Goal: Transaction & Acquisition: Purchase product/service

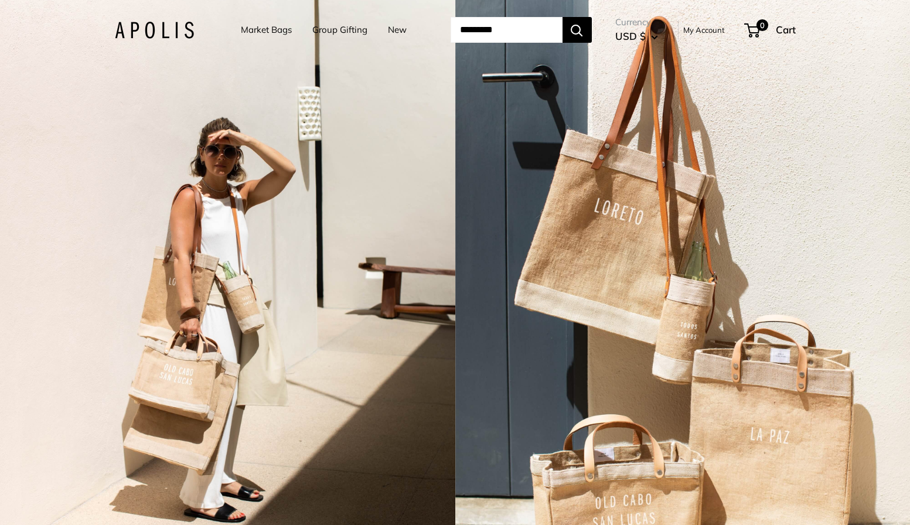
click at [251, 29] on link "Market Bags" at bounding box center [266, 30] width 51 height 16
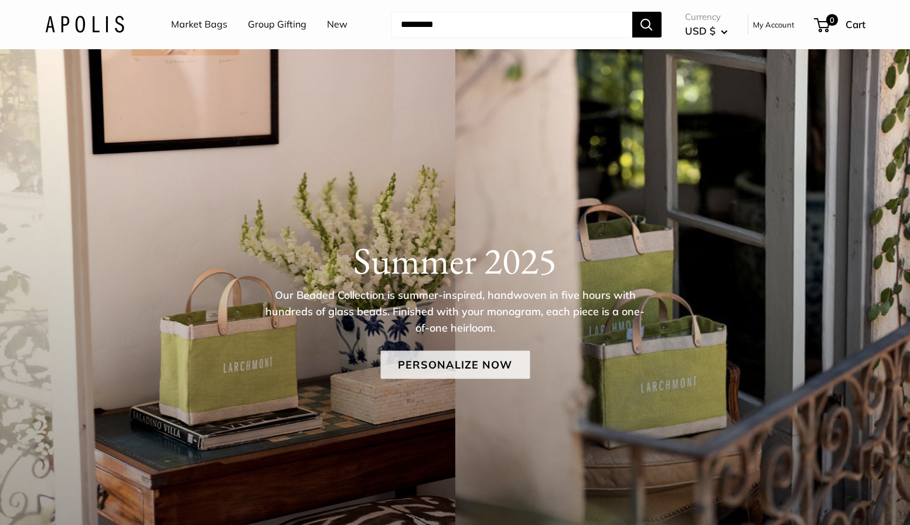
click at [451, 355] on link "Personalize Now" at bounding box center [454, 365] width 149 height 28
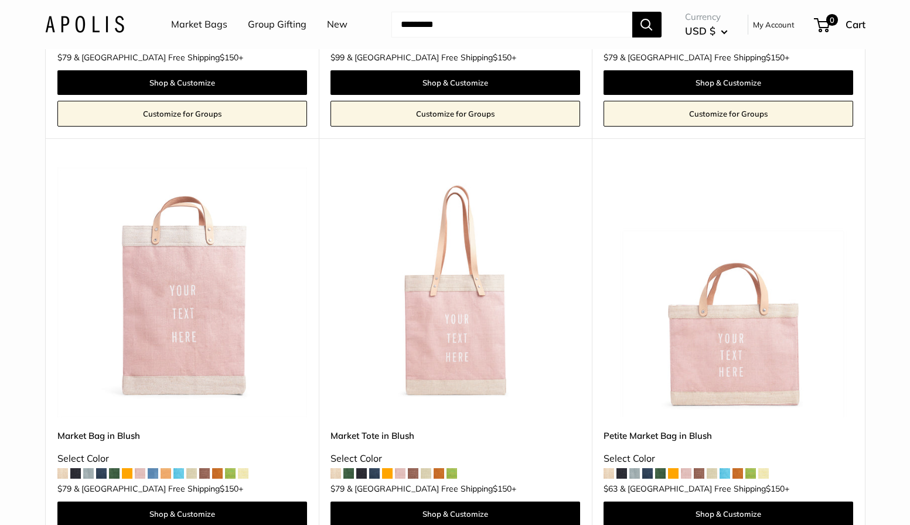
scroll to position [874, 0]
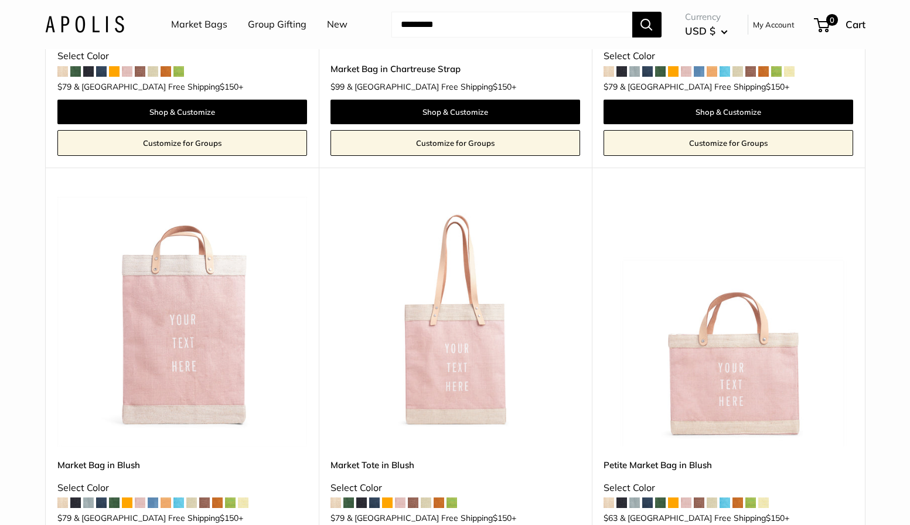
click at [0, 0] on img at bounding box center [0, 0] width 0 height 0
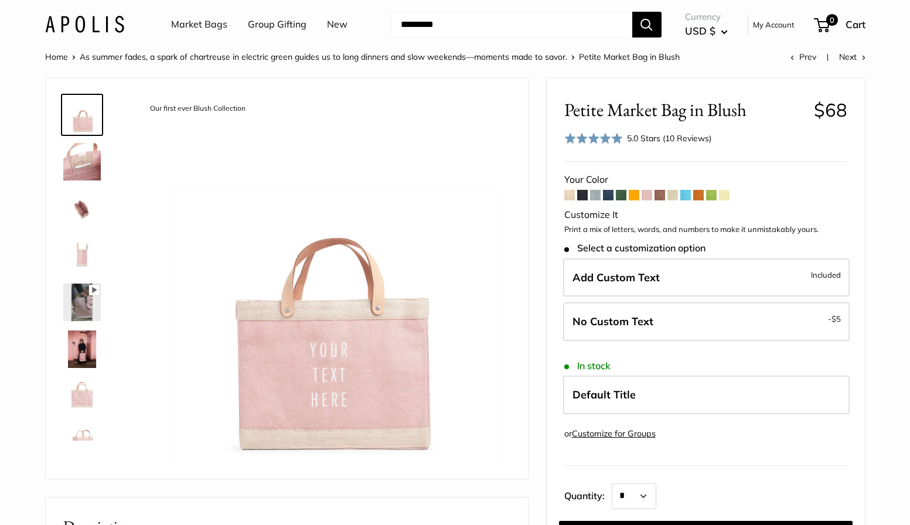
click at [70, 157] on img at bounding box center [82, 162] width 38 height 38
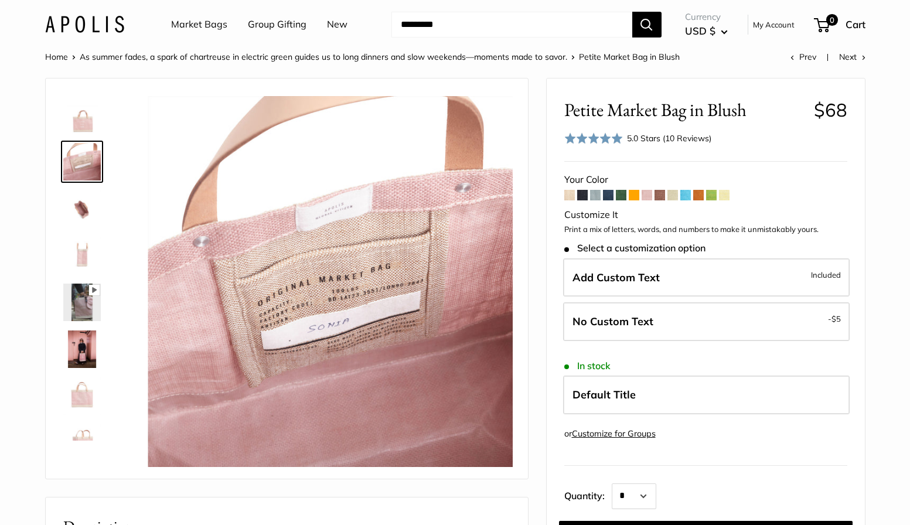
click at [79, 203] on img at bounding box center [82, 209] width 38 height 38
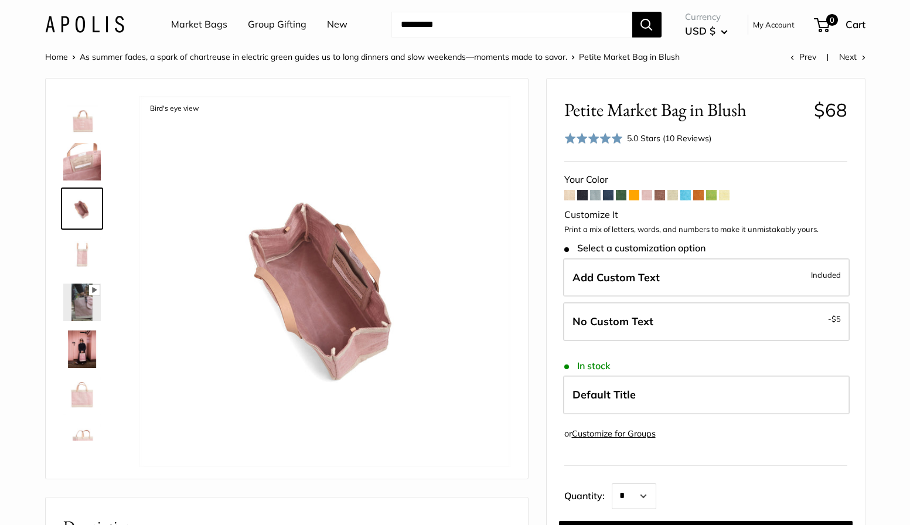
click at [79, 260] on img at bounding box center [82, 256] width 38 height 38
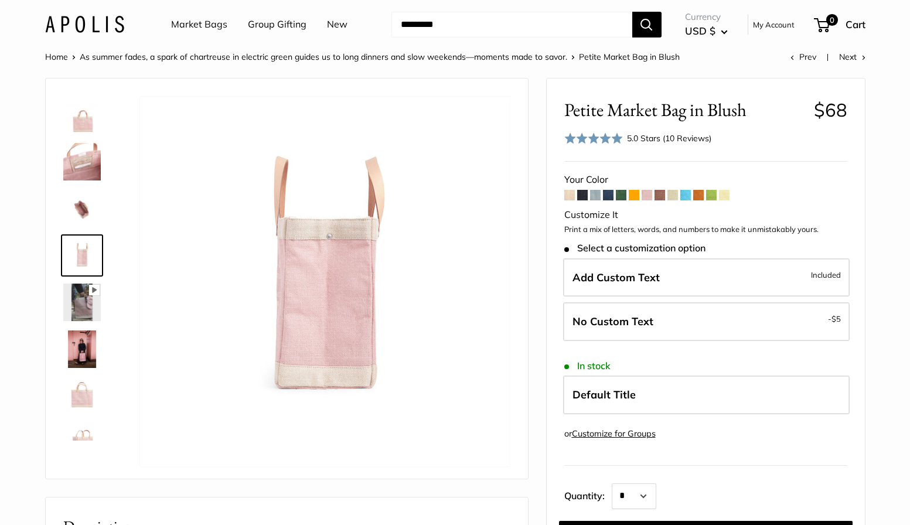
click at [84, 309] on img at bounding box center [82, 303] width 38 height 38
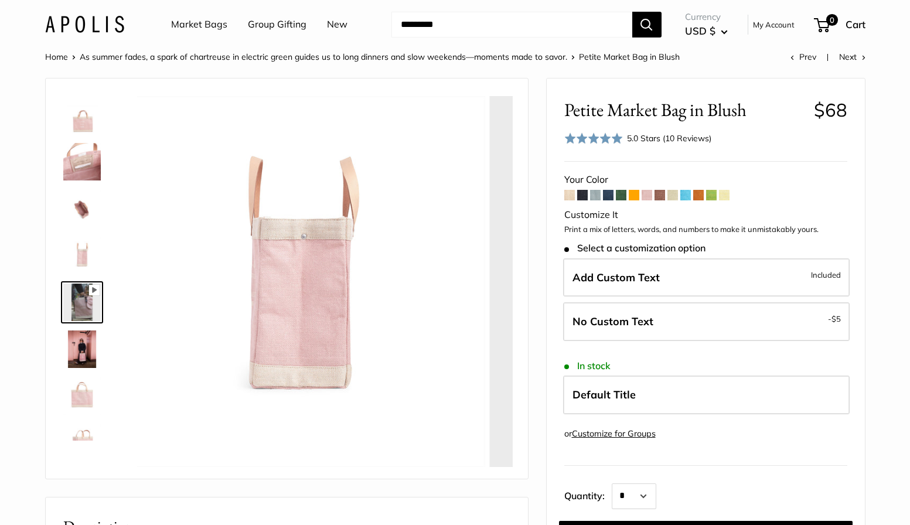
scroll to position [36, 0]
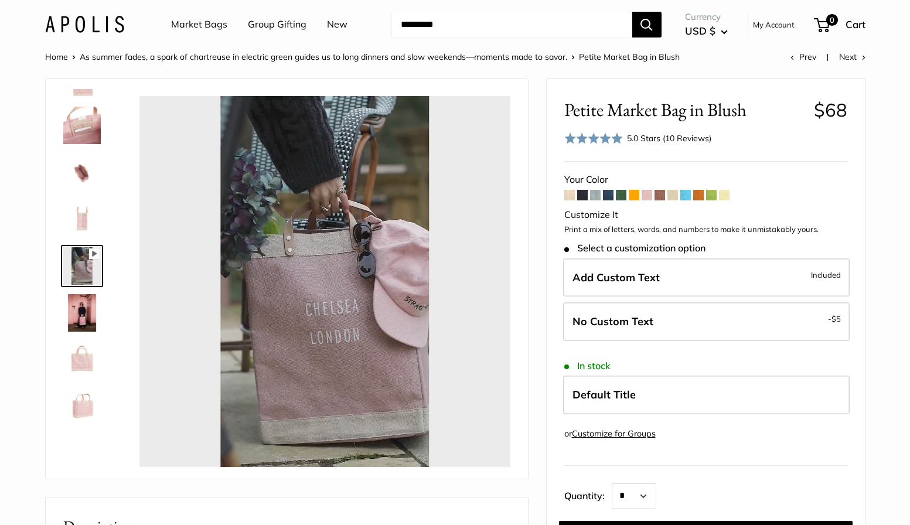
click at [76, 312] on img at bounding box center [82, 313] width 38 height 38
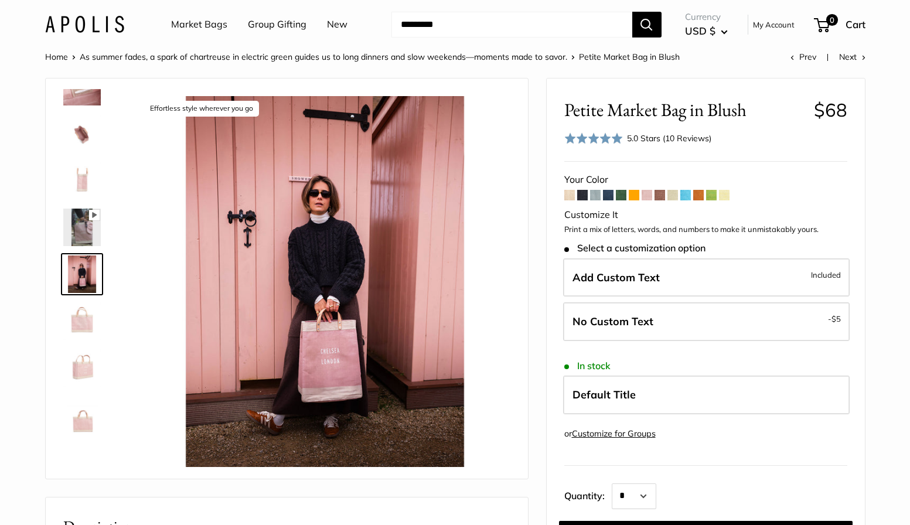
type input "*****"
click at [73, 333] on img at bounding box center [82, 321] width 38 height 38
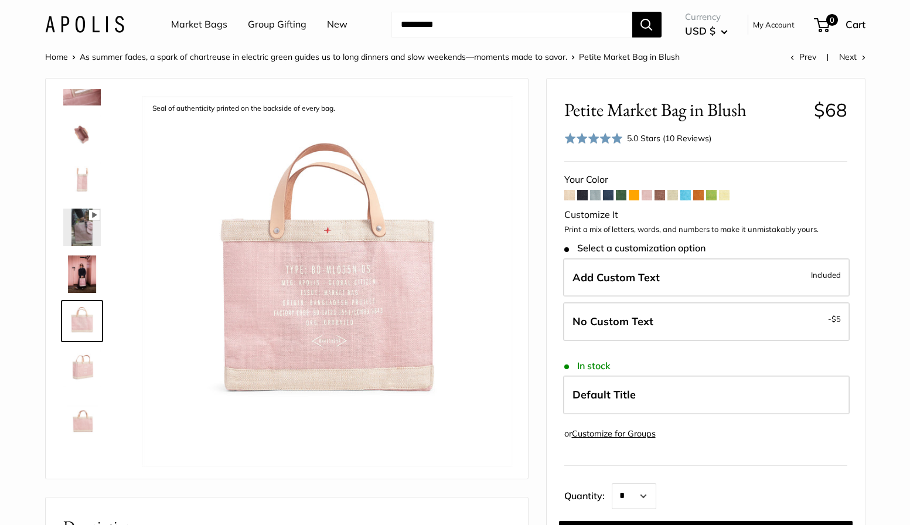
click at [77, 362] on img at bounding box center [82, 368] width 38 height 38
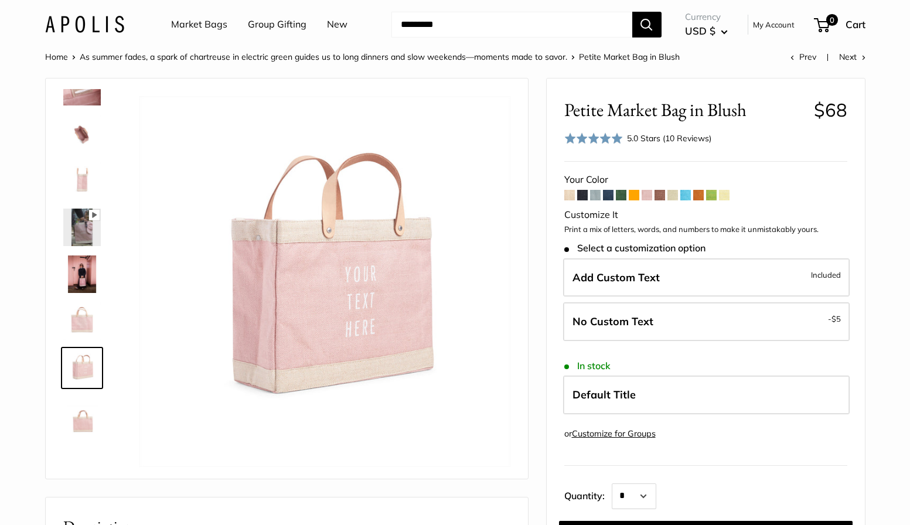
click at [81, 417] on img at bounding box center [82, 415] width 38 height 38
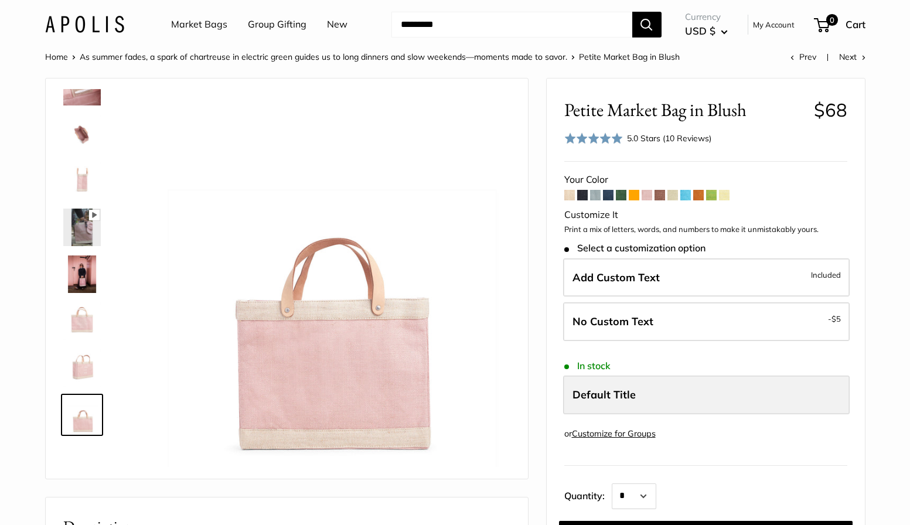
click at [616, 396] on span "Default Title" at bounding box center [603, 394] width 63 height 13
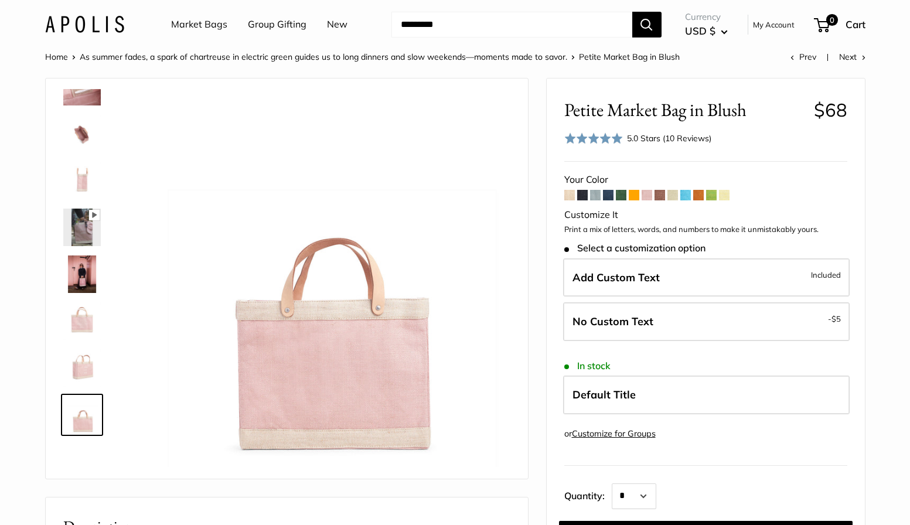
click at [614, 135] on span at bounding box center [593, 138] width 59 height 12
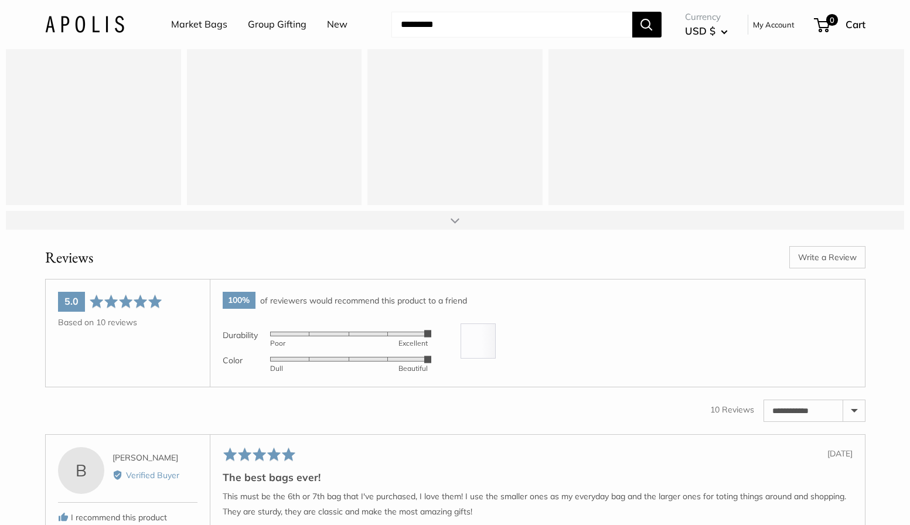
scroll to position [1848, 0]
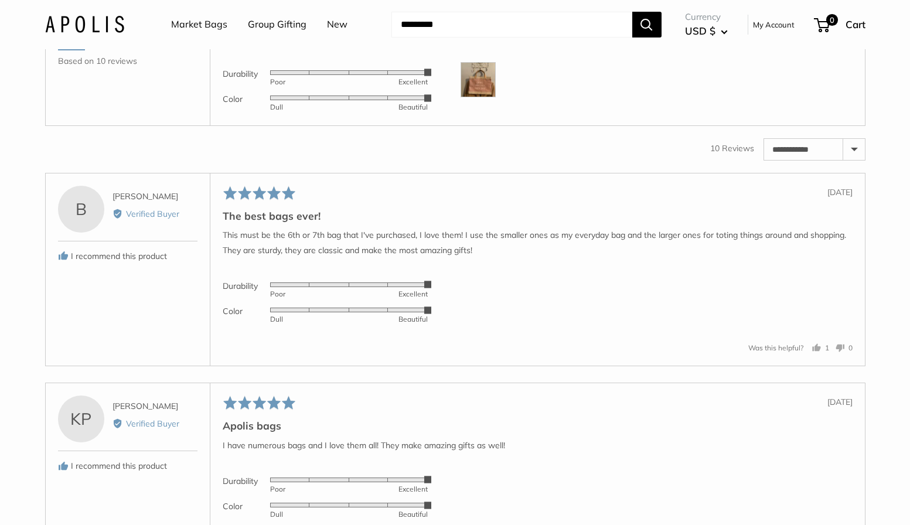
click at [480, 97] on img at bounding box center [478, 79] width 35 height 35
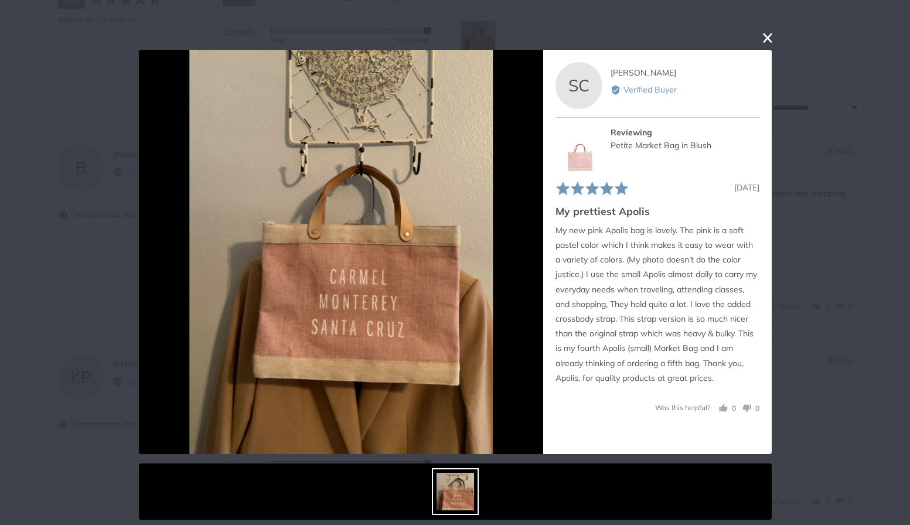
scroll to position [1912, 0]
click at [768, 35] on button "close this modal window" at bounding box center [768, 38] width 14 height 14
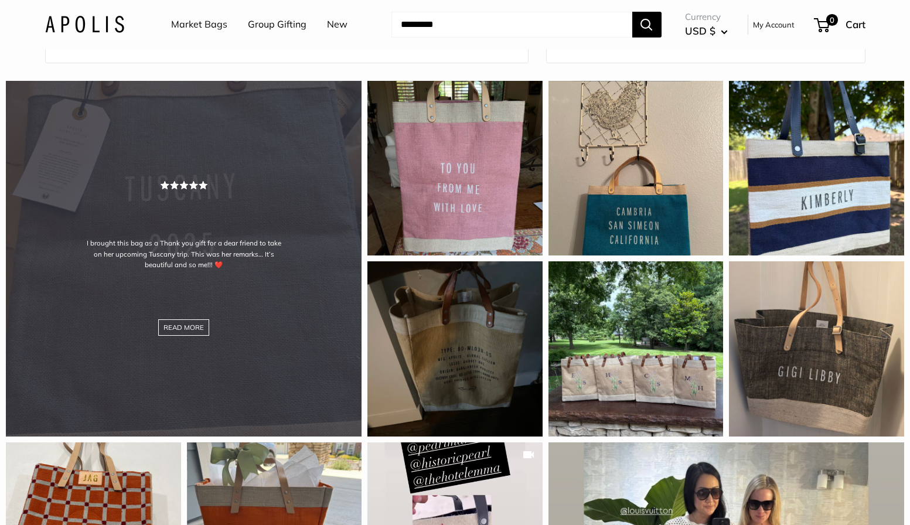
scroll to position [995, 0]
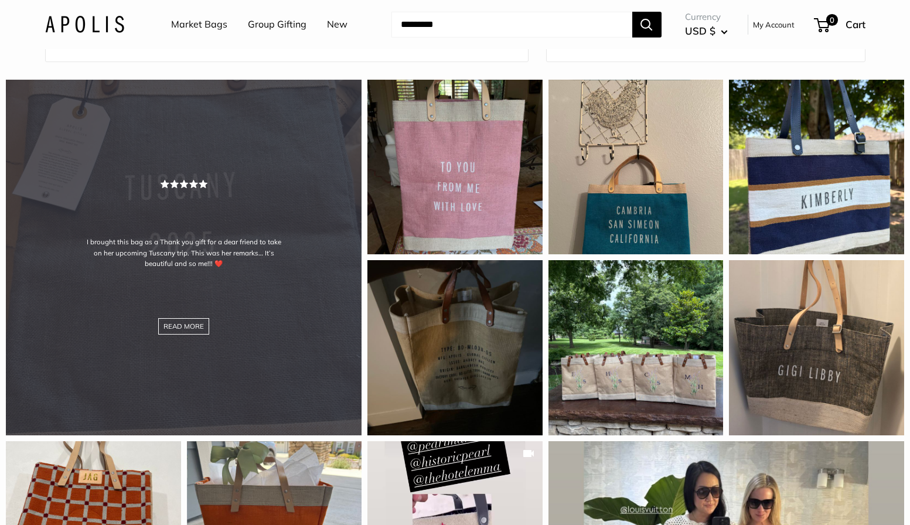
click at [185, 304] on div "I brought this bag as a Thank you gift for a dear friend to take on her upcomin…" at bounding box center [184, 258] width 356 height 356
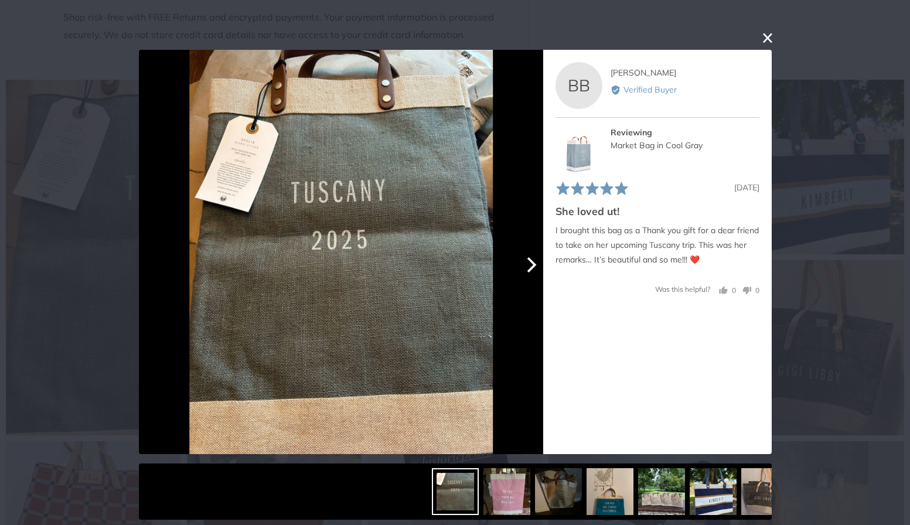
click at [533, 265] on icon "Next" at bounding box center [529, 264] width 15 height 15
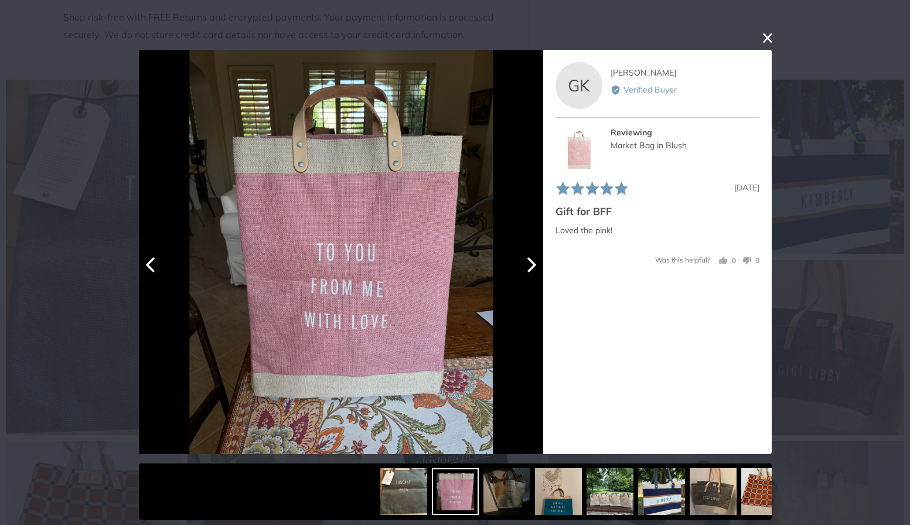
click at [533, 265] on icon "Next" at bounding box center [529, 264] width 15 height 15
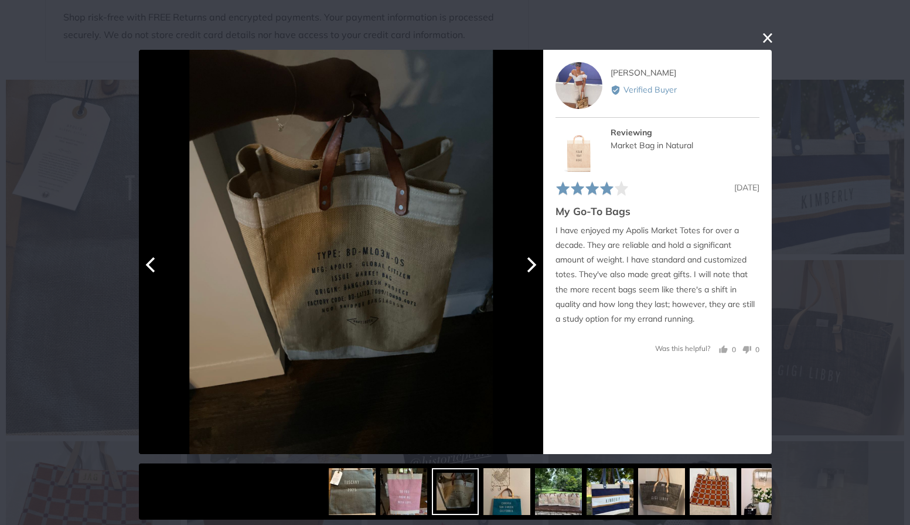
click at [533, 268] on icon "Next" at bounding box center [531, 264] width 9 height 15
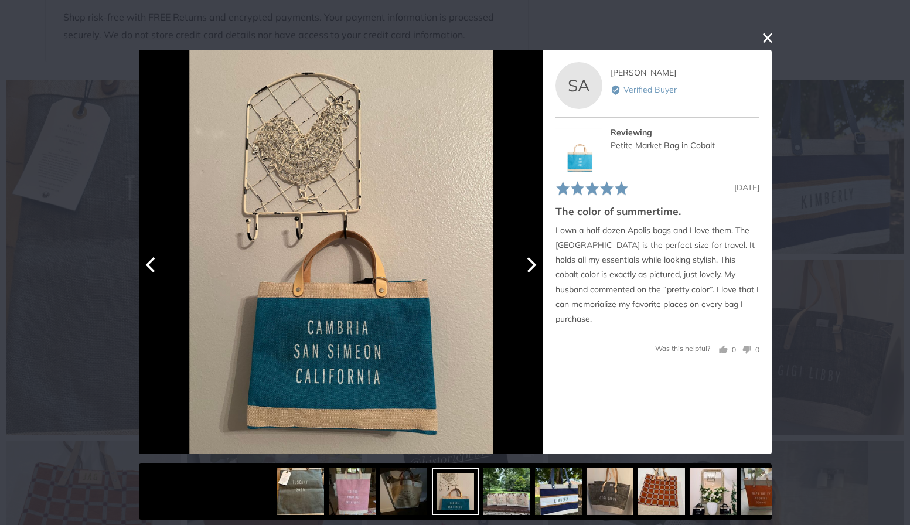
click at [534, 268] on icon "Next" at bounding box center [529, 264] width 15 height 15
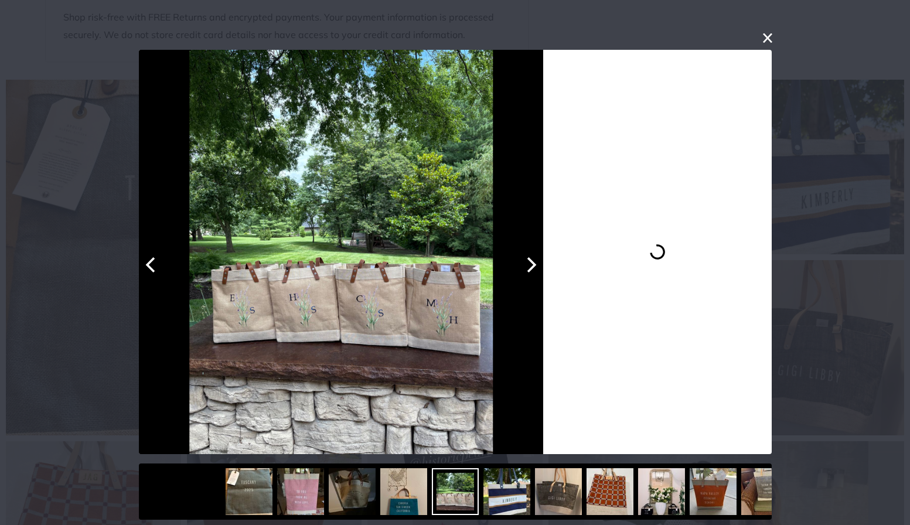
click at [534, 268] on icon "Next" at bounding box center [529, 264] width 15 height 15
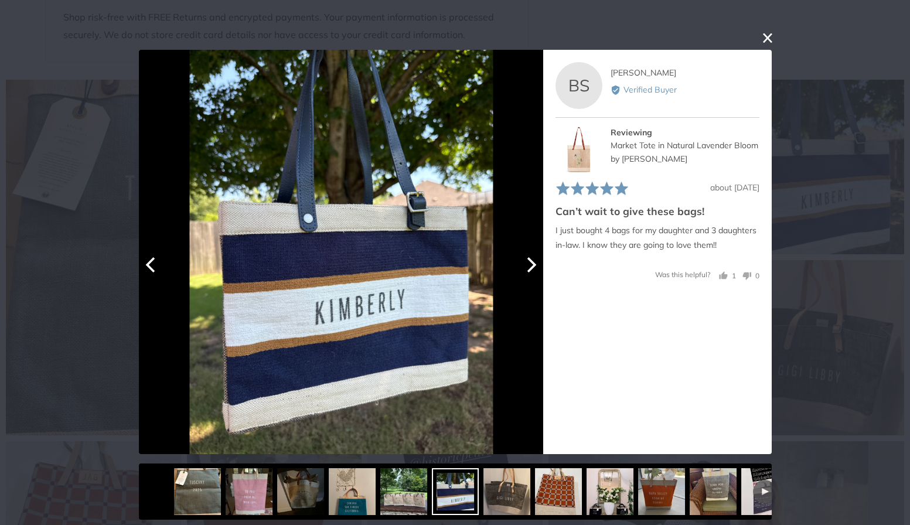
click at [534, 269] on icon "Next" at bounding box center [529, 264] width 15 height 15
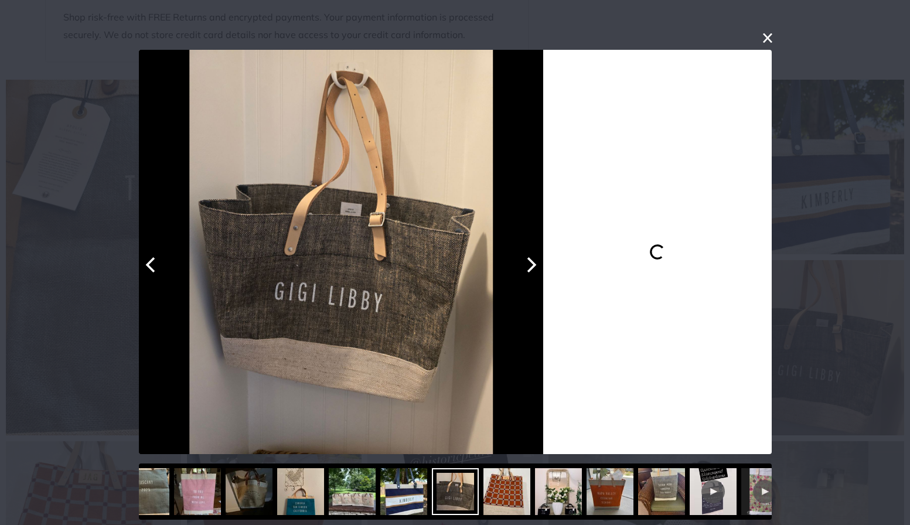
click at [534, 270] on icon "Next" at bounding box center [529, 264] width 15 height 15
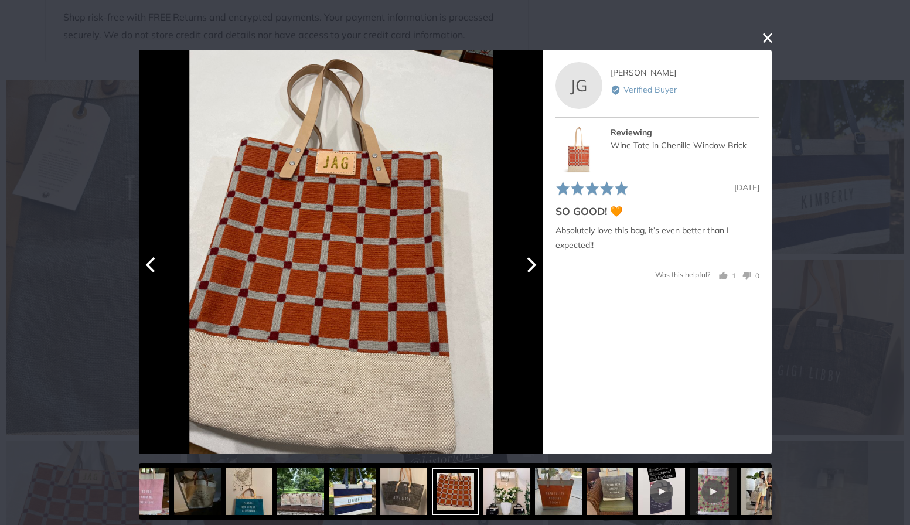
click at [535, 270] on icon "Next" at bounding box center [529, 264] width 15 height 15
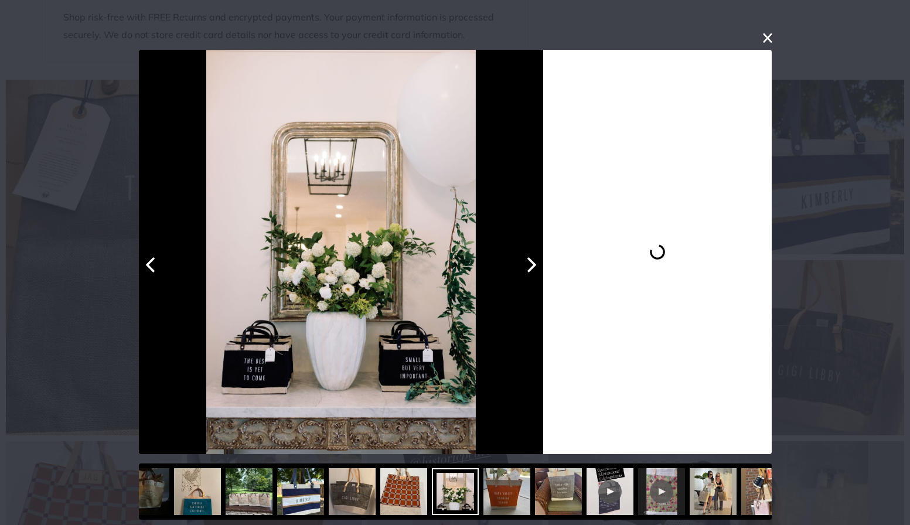
click at [535, 270] on icon "Next" at bounding box center [529, 264] width 15 height 15
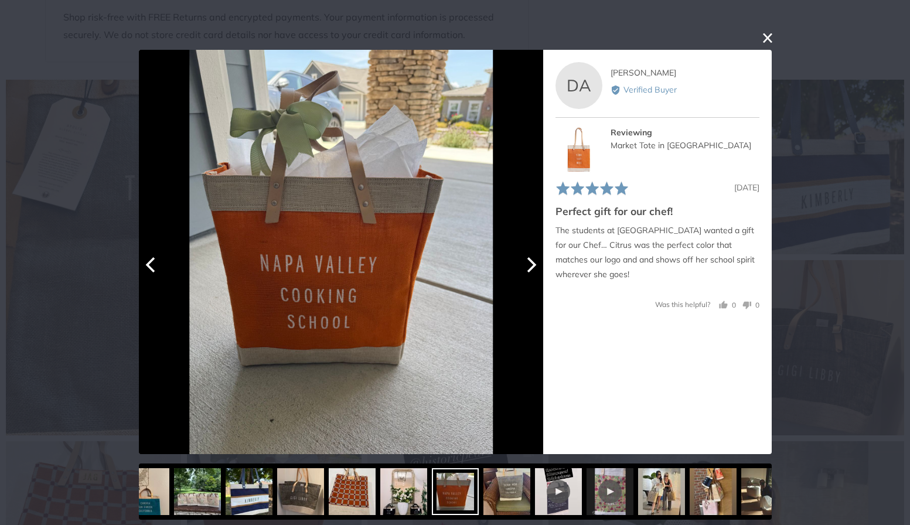
click at [535, 271] on icon "Next" at bounding box center [529, 264] width 15 height 15
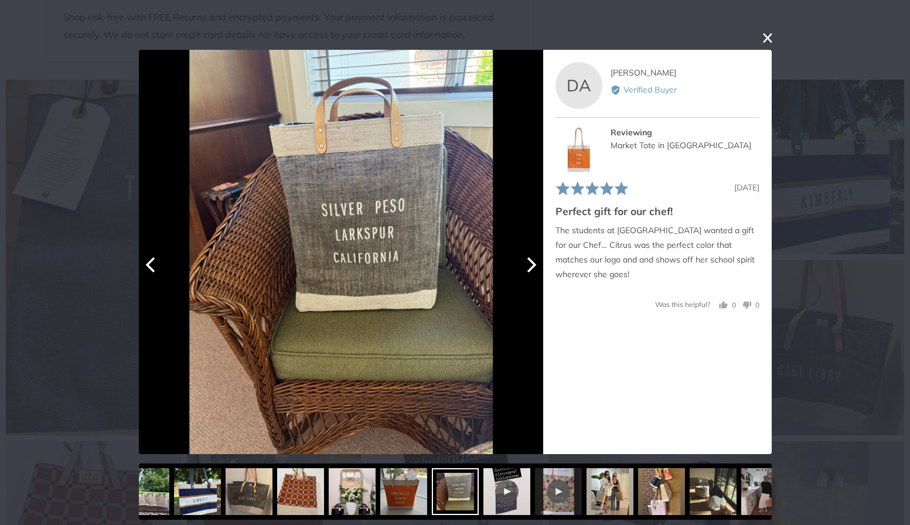
click at [533, 273] on button "Next" at bounding box center [530, 265] width 26 height 26
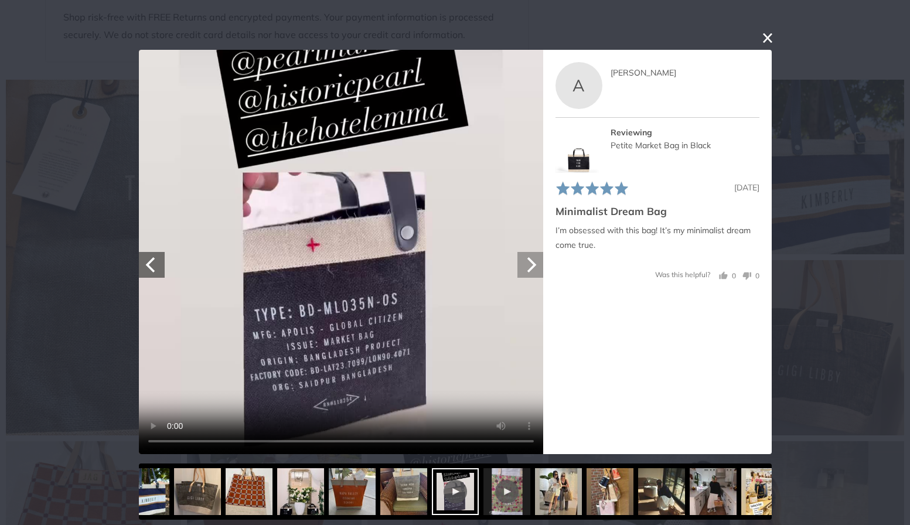
click at [533, 273] on button "Next" at bounding box center [530, 265] width 26 height 26
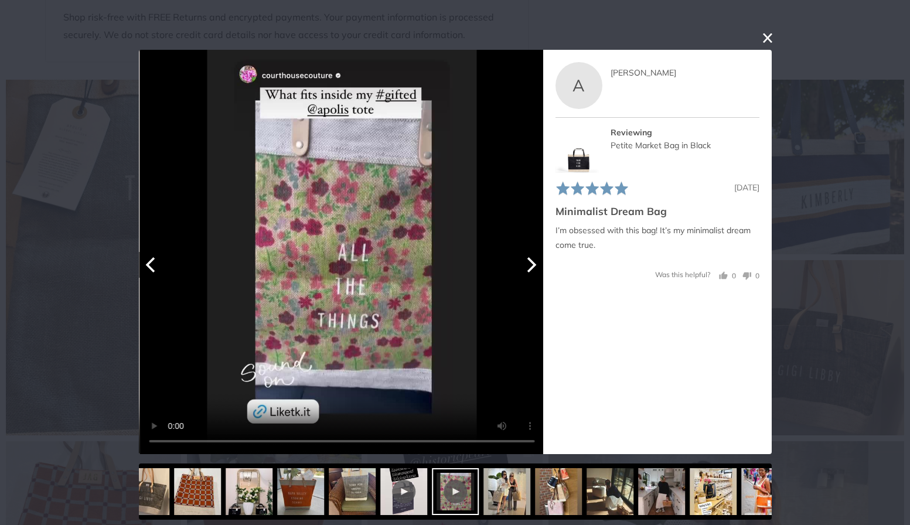
click at [535, 273] on button "Next" at bounding box center [530, 265] width 26 height 26
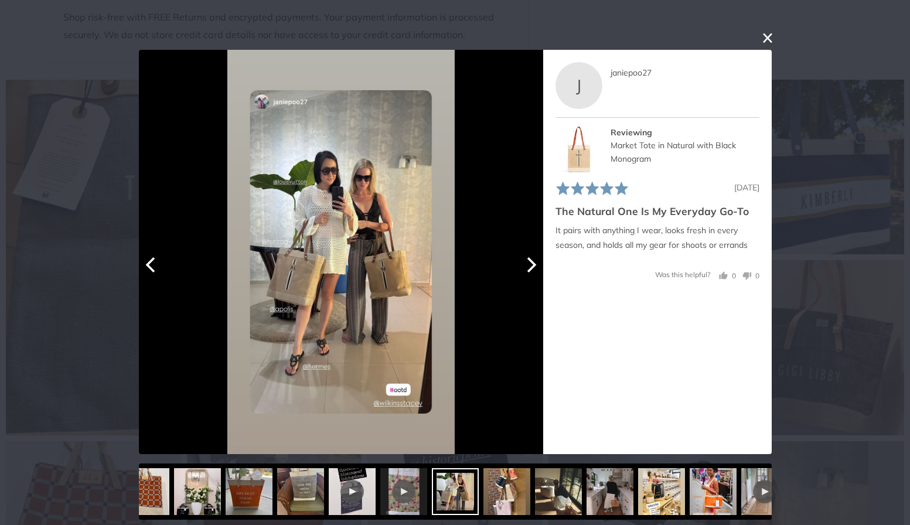
click at [531, 270] on icon "Next" at bounding box center [529, 264] width 15 height 15
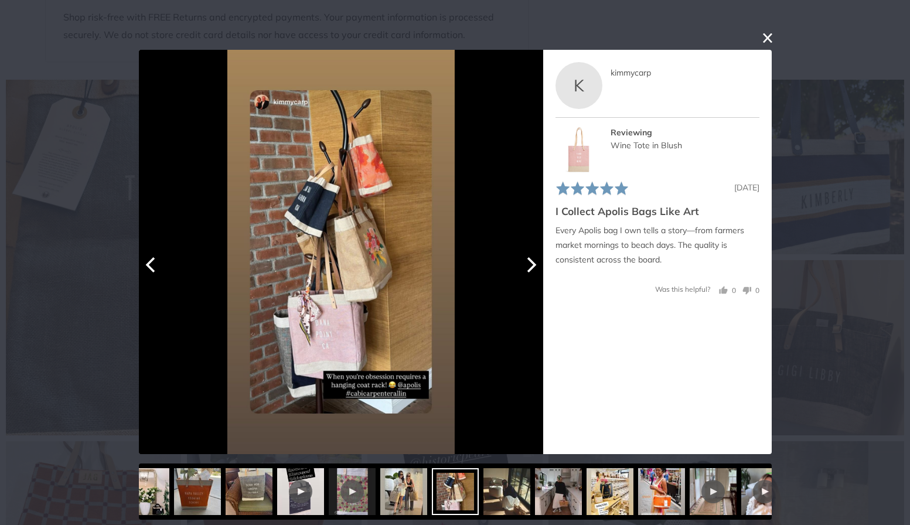
click at [531, 271] on icon "Next" at bounding box center [529, 264] width 15 height 15
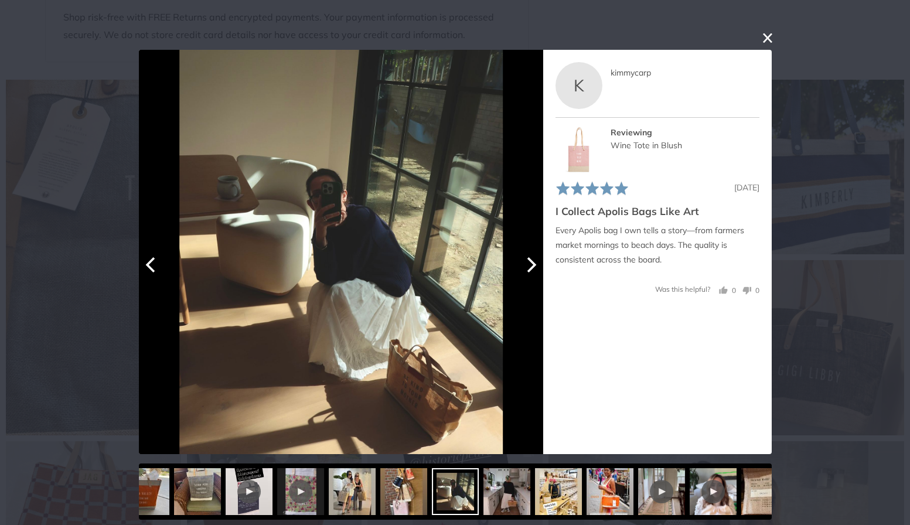
click at [531, 271] on icon "Next" at bounding box center [529, 264] width 15 height 15
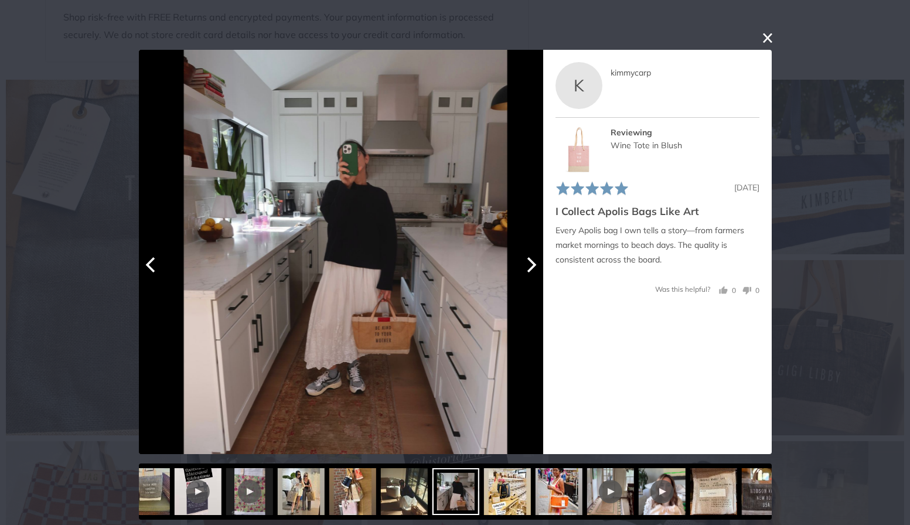
click at [531, 271] on icon "Next" at bounding box center [529, 264] width 15 height 15
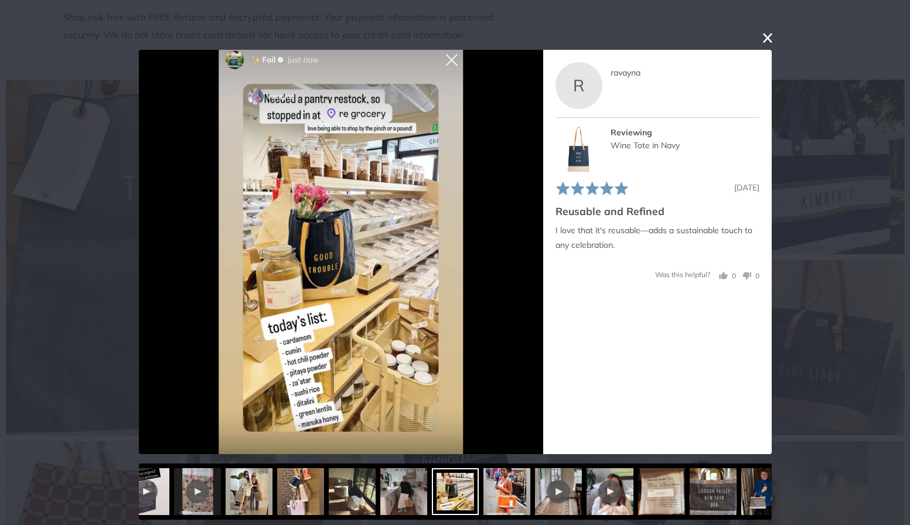
click at [768, 35] on button "close this modal window" at bounding box center [768, 38] width 14 height 14
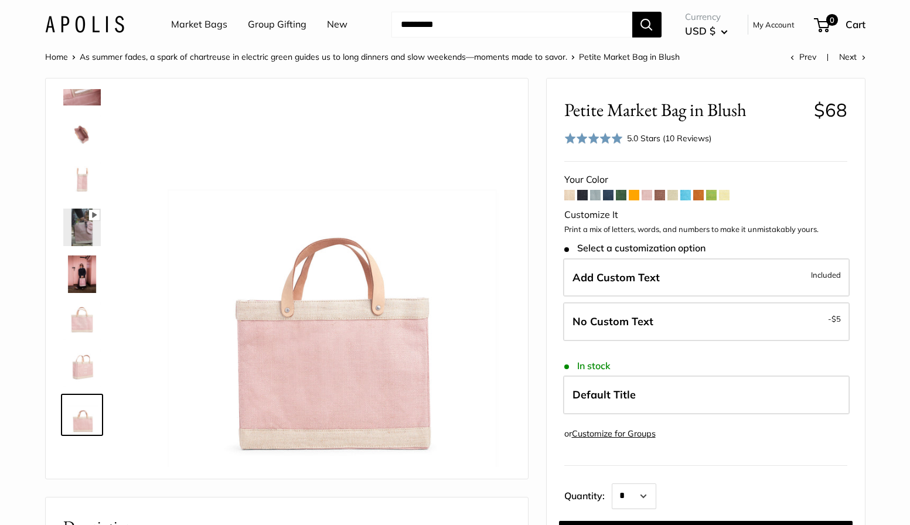
scroll to position [0, 0]
